Goal: Complete application form

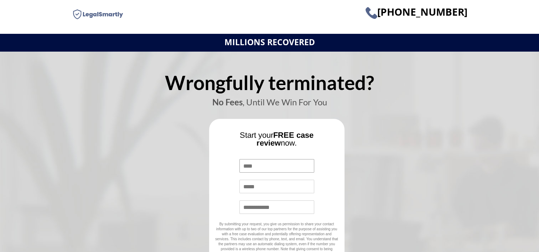
click at [256, 168] on input "Name *" at bounding box center [276, 166] width 75 height 14
type input "**********"
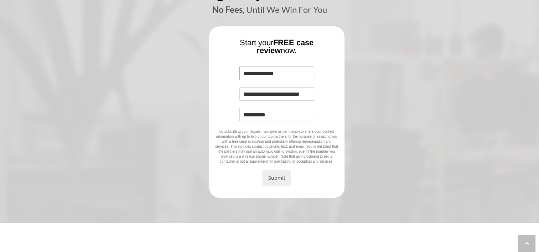
scroll to position [121, 0]
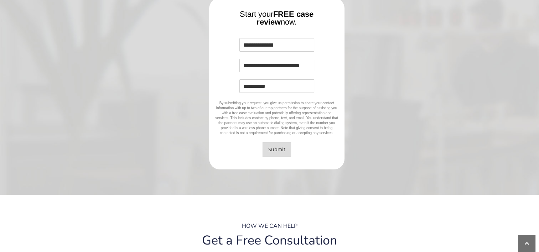
click at [269, 149] on button "Submit" at bounding box center [277, 149] width 29 height 15
